Goal: Task Accomplishment & Management: Manage account settings

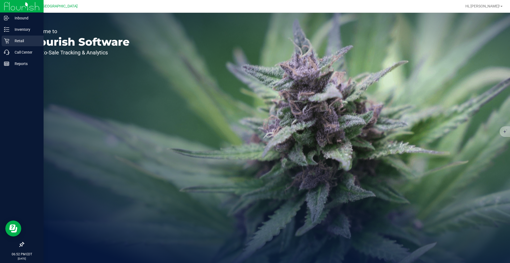
click at [13, 41] on p "Retail" at bounding box center [25, 41] width 32 height 6
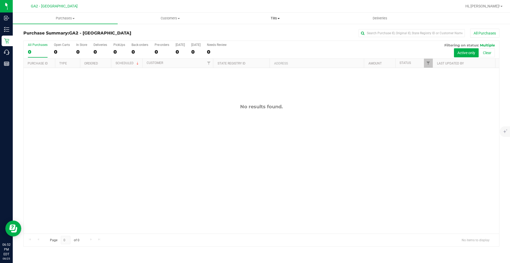
click at [272, 17] on span "Tills" at bounding box center [275, 18] width 104 height 5
click at [250, 30] on span "Manage tills" at bounding box center [241, 32] width 36 height 5
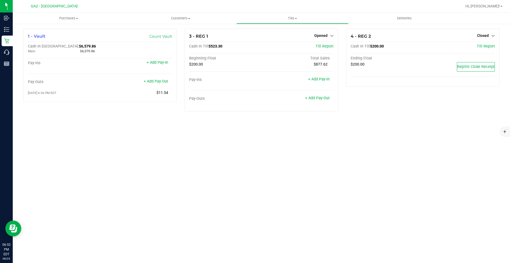
click at [214, 168] on div "Purchases Summary of purchases Fulfillment All purchases Customers All customer…" at bounding box center [261, 138] width 497 height 250
click at [321, 35] on span "Opened" at bounding box center [320, 35] width 13 height 4
click at [326, 48] on link "Close Till" at bounding box center [321, 47] width 14 height 4
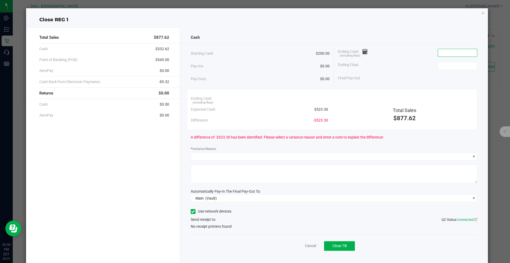
click at [457, 52] on input at bounding box center [457, 52] width 39 height 7
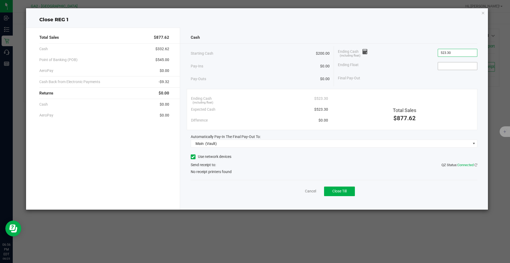
type input "$523.30"
click at [452, 62] on input at bounding box center [457, 65] width 39 height 7
type input "$200.00"
click at [481, 12] on icon "button" at bounding box center [483, 13] width 4 height 6
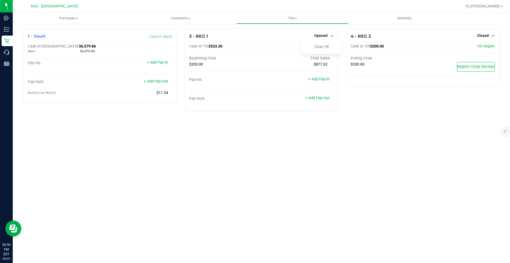
click at [373, 190] on div "Purchases Summary of purchases Fulfillment All purchases Customers All customer…" at bounding box center [261, 138] width 497 height 250
click at [320, 45] on link "Close Till" at bounding box center [321, 47] width 14 height 4
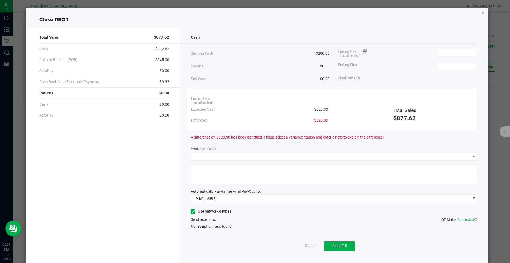
click at [454, 54] on input at bounding box center [457, 52] width 39 height 7
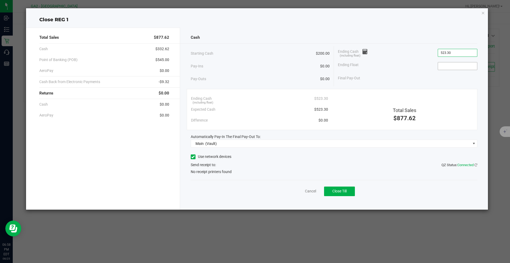
type input "$523.30"
click at [446, 65] on input at bounding box center [457, 65] width 39 height 7
type input "$200.00"
click at [442, 82] on div "Final Pay-Out $323.30" at bounding box center [407, 78] width 139 height 11
click at [194, 157] on icon at bounding box center [192, 157] width 3 height 0
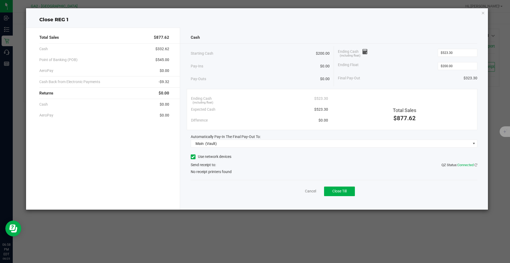
click at [0, 0] on input "Use network devices" at bounding box center [0, 0] width 0 height 0
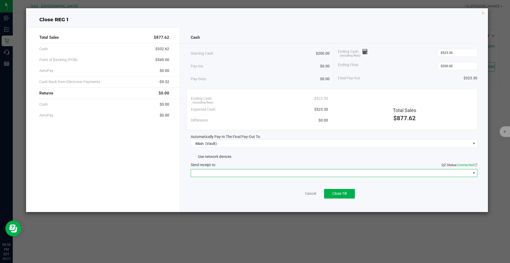
click at [228, 174] on span at bounding box center [331, 172] width 280 height 7
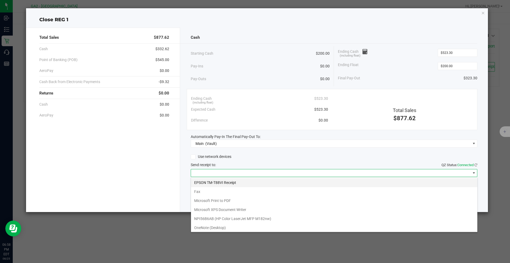
scroll to position [8, 287]
click at [236, 182] on Receipt "EPSON TM-T88VI Receipt" at bounding box center [334, 182] width 286 height 9
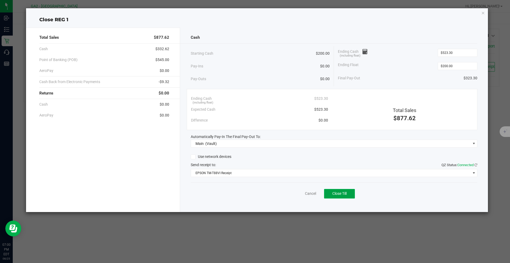
click at [340, 195] on span "Close Till" at bounding box center [339, 193] width 14 height 4
click at [483, 14] on icon "button" at bounding box center [483, 13] width 4 height 6
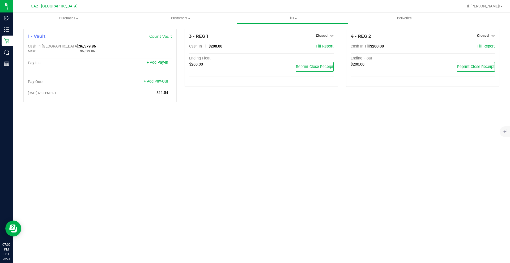
click at [366, 155] on div "Purchases Summary of purchases Fulfillment All purchases Customers All customer…" at bounding box center [261, 138] width 497 height 250
click at [244, 214] on div "Purchases Summary of purchases Fulfillment All purchases Customers All customer…" at bounding box center [261, 138] width 497 height 250
click at [498, 7] on span "Hi, [PERSON_NAME]!" at bounding box center [482, 6] width 35 height 4
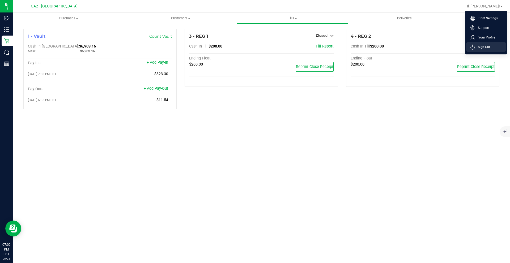
click at [486, 45] on span "Sign Out" at bounding box center [482, 46] width 15 height 5
